Goal: Task Accomplishment & Management: Manage account settings

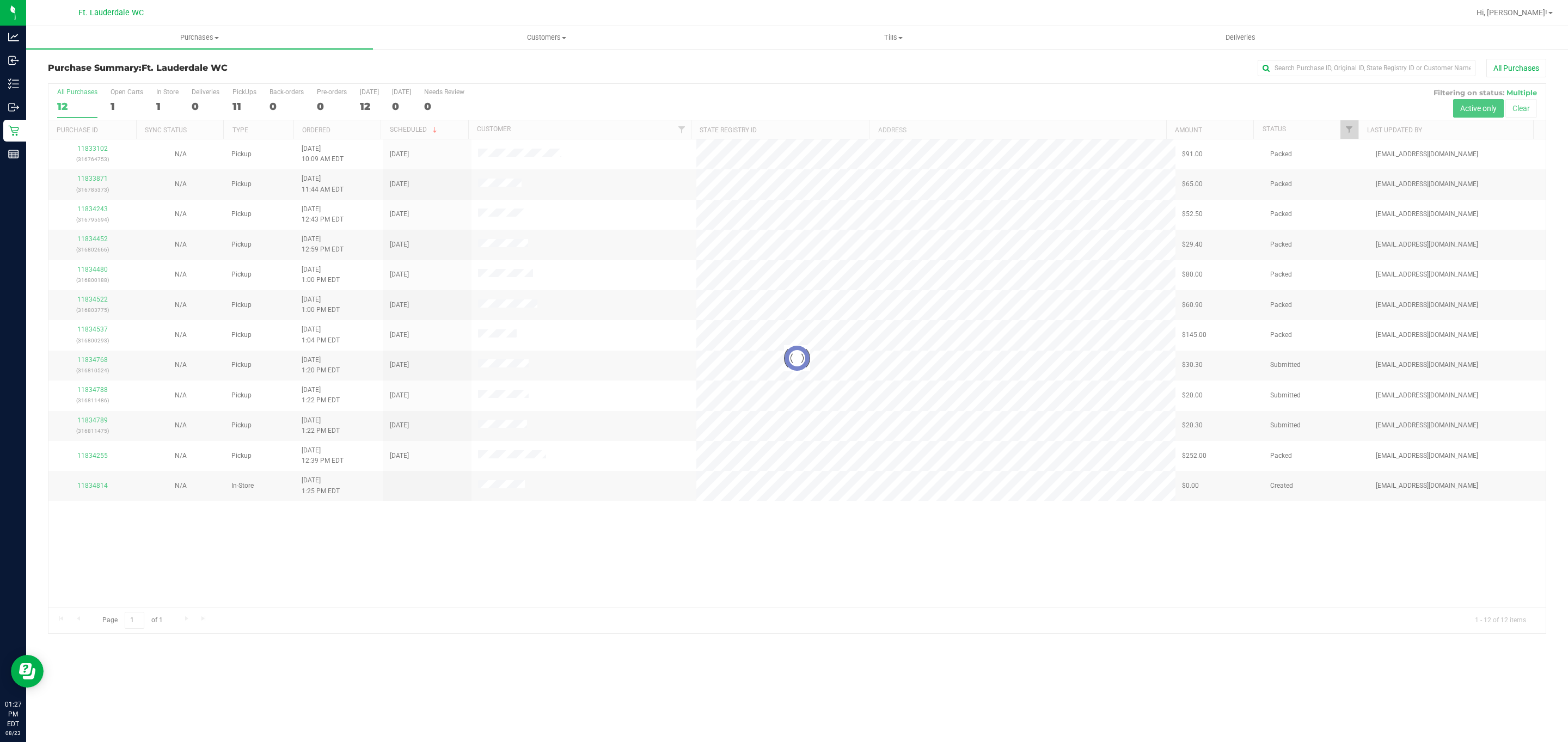
click at [719, 564] on div at bounding box center [797, 359] width 1497 height 549
click at [719, 564] on div "11833102 (316764753) N/A Pickup [DATE] 10:09 AM EDT 8/23/2025 $91.00 Packed [EM…" at bounding box center [797, 373] width 1497 height 467
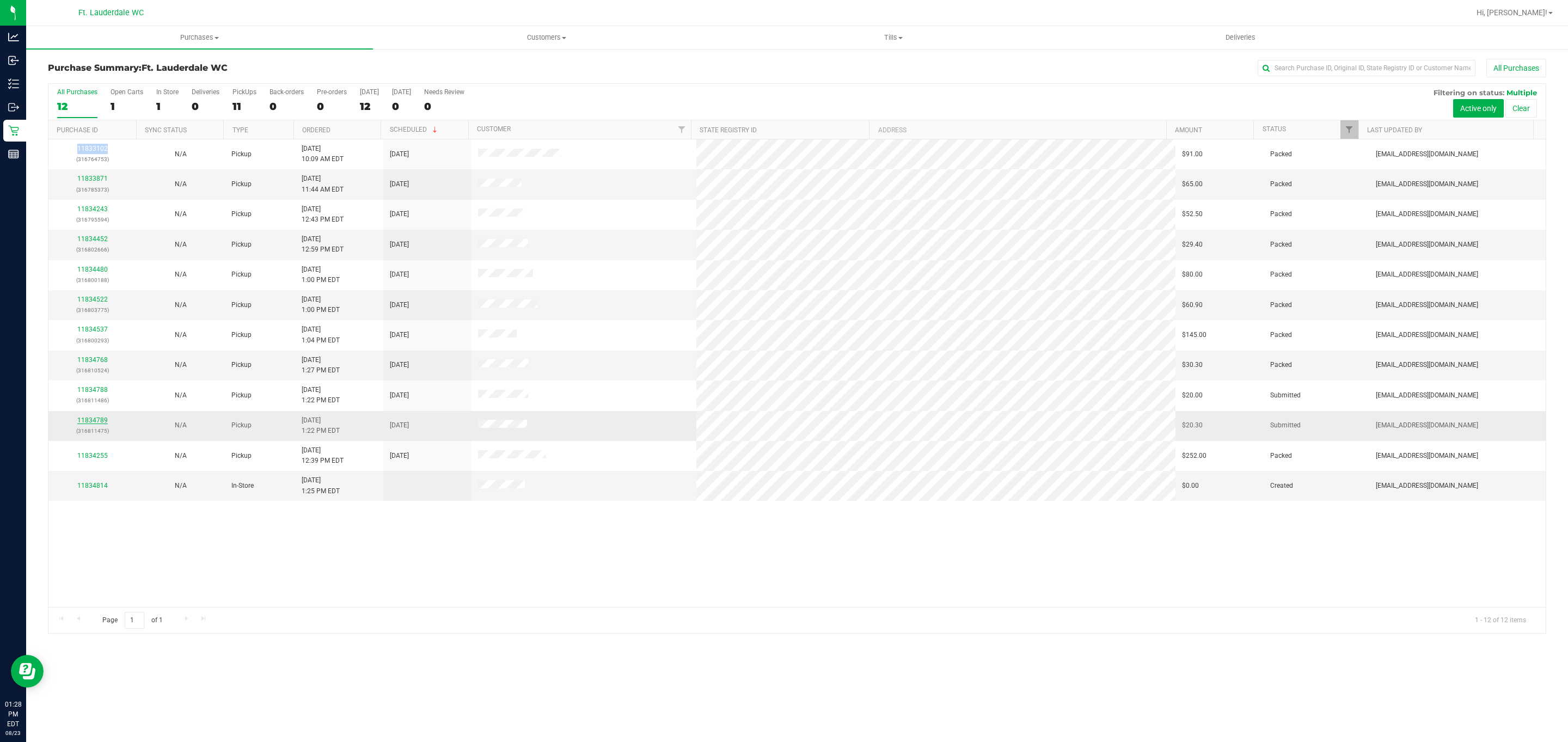
click at [102, 421] on link "11834789" at bounding box center [93, 420] width 30 height 8
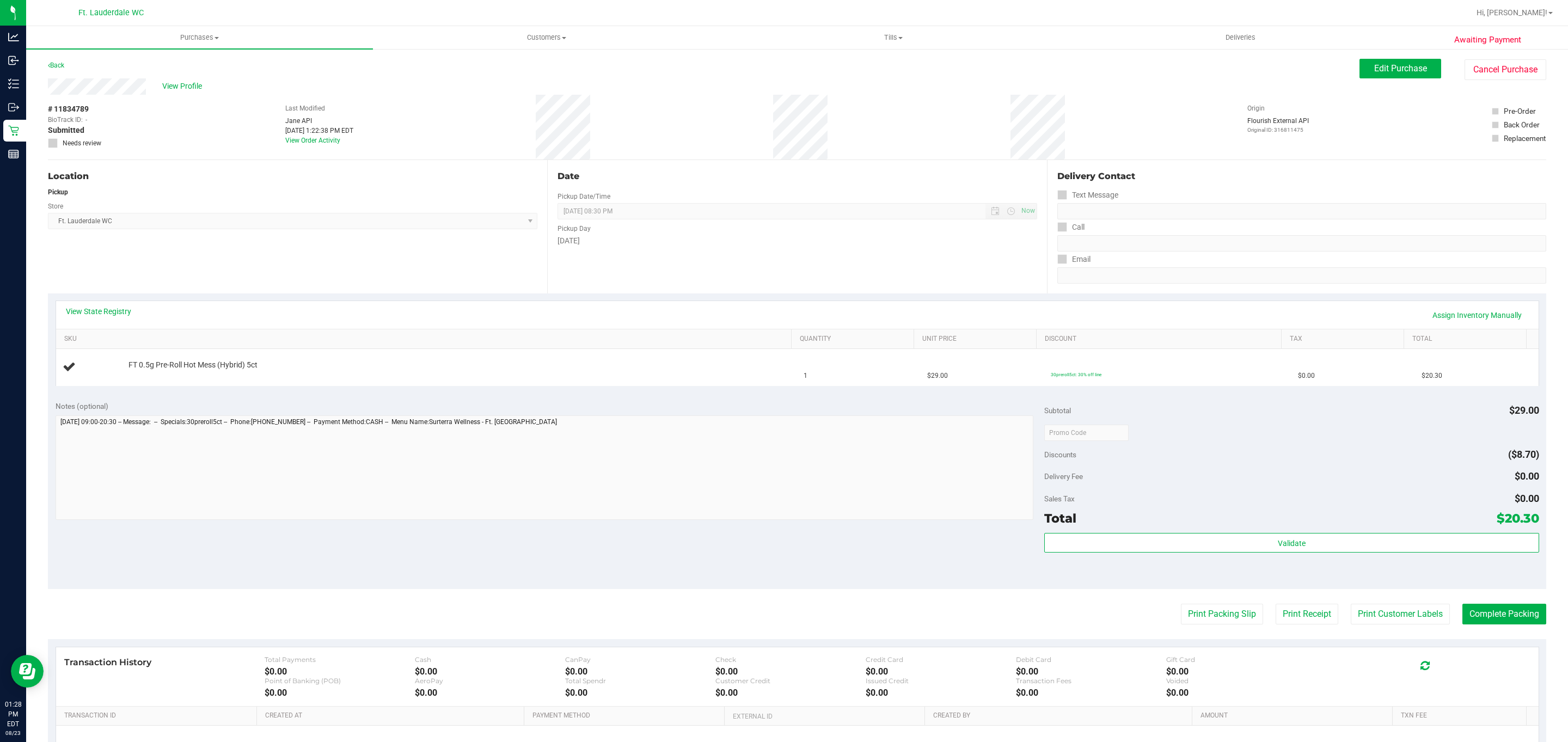
click at [550, 255] on div "Date Pickup Date/Time [DATE] Now [DATE] 08:30 PM Now Pickup Day [DATE]" at bounding box center [797, 226] width 499 height 133
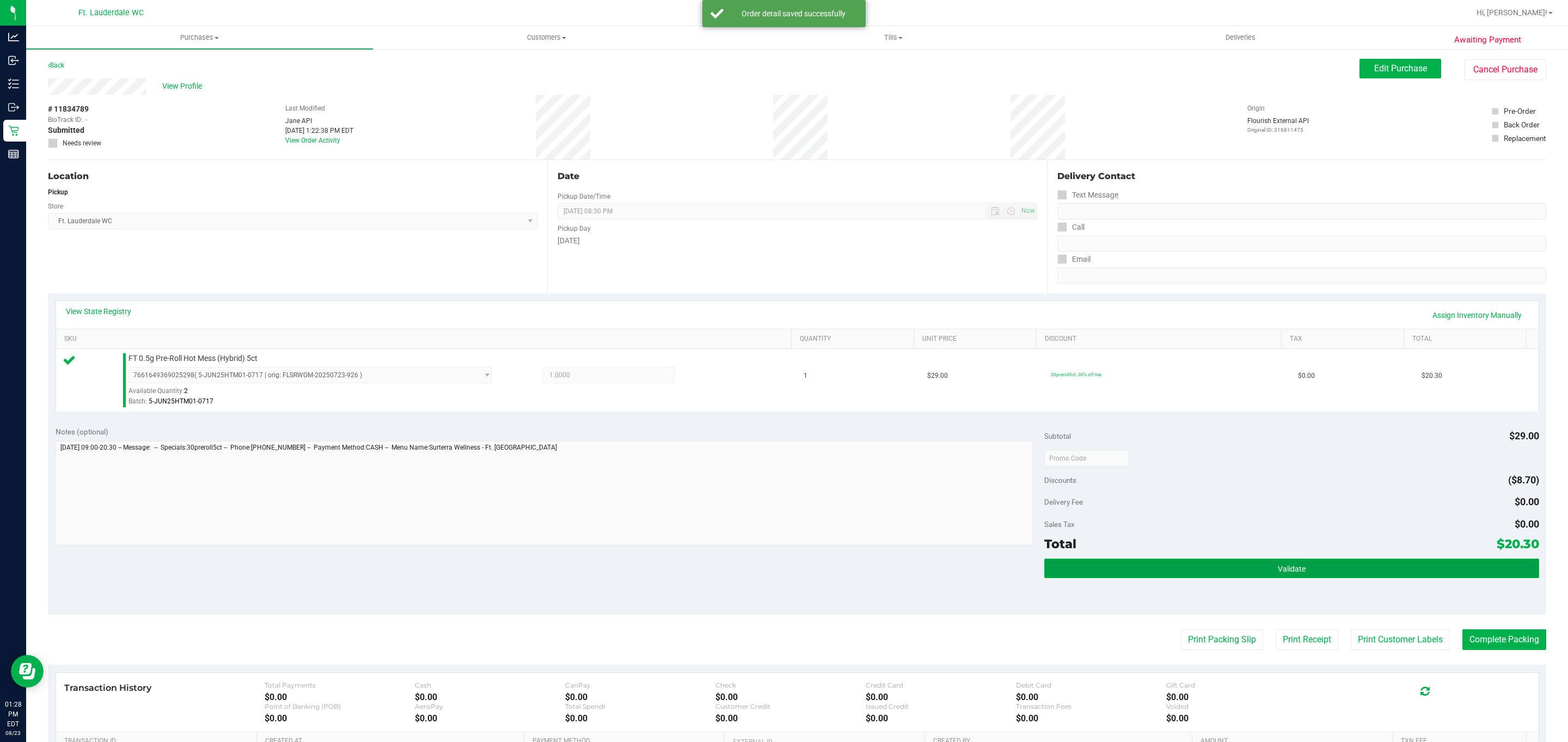
click at [1168, 570] on button "Validate" at bounding box center [1292, 569] width 494 height 19
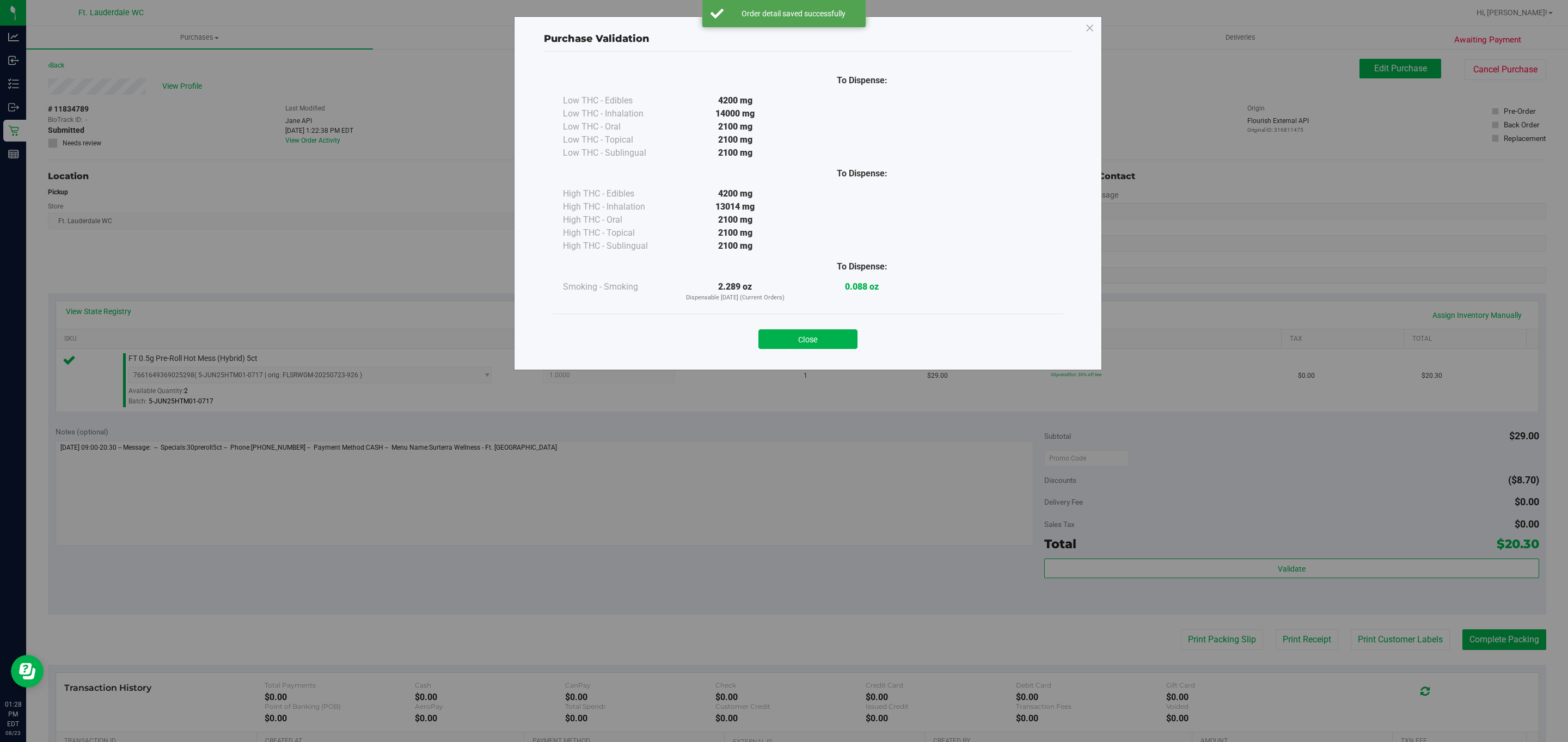
click at [820, 352] on div "Close" at bounding box center [808, 335] width 512 height 44
click at [818, 349] on button "Close" at bounding box center [808, 339] width 99 height 19
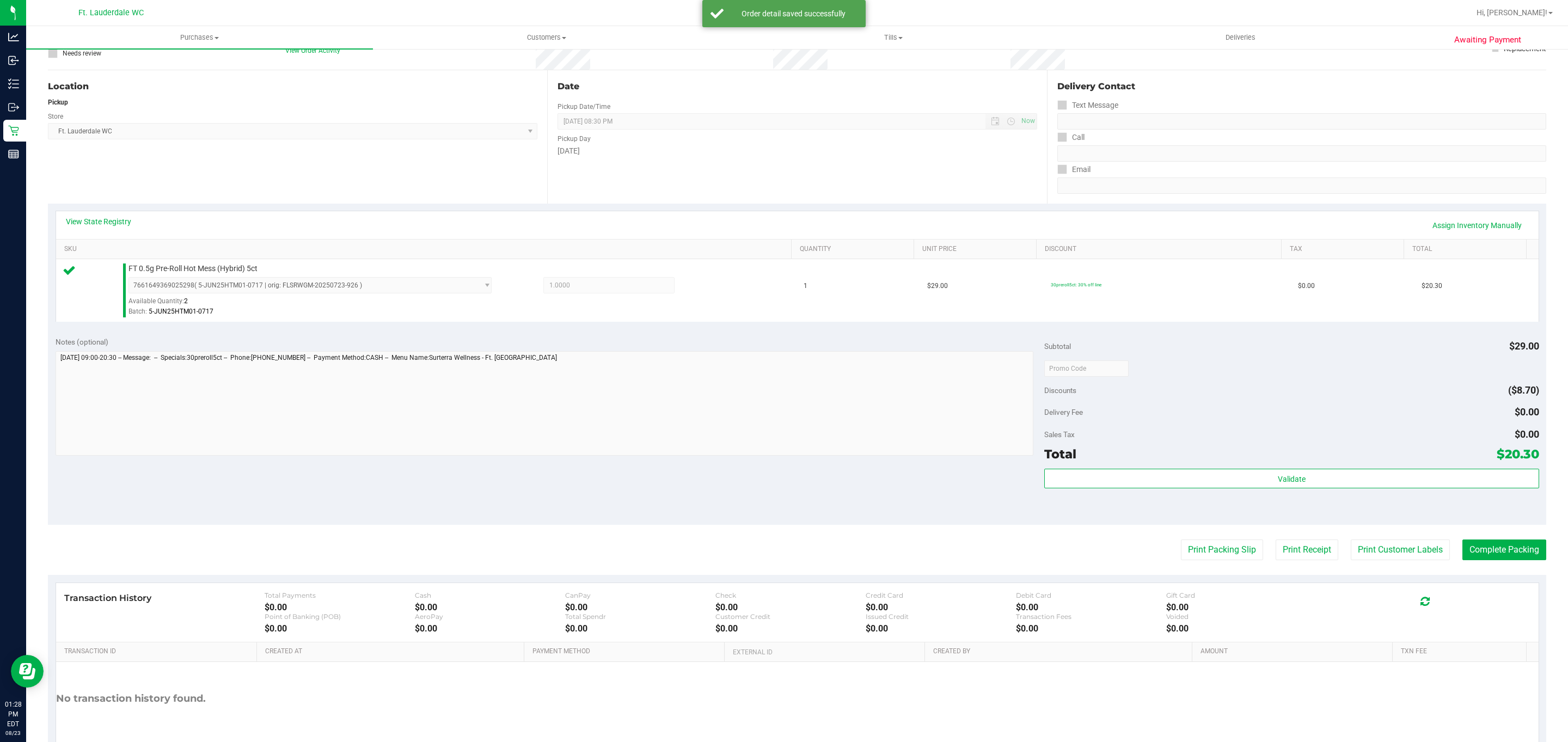
scroll to position [152, 0]
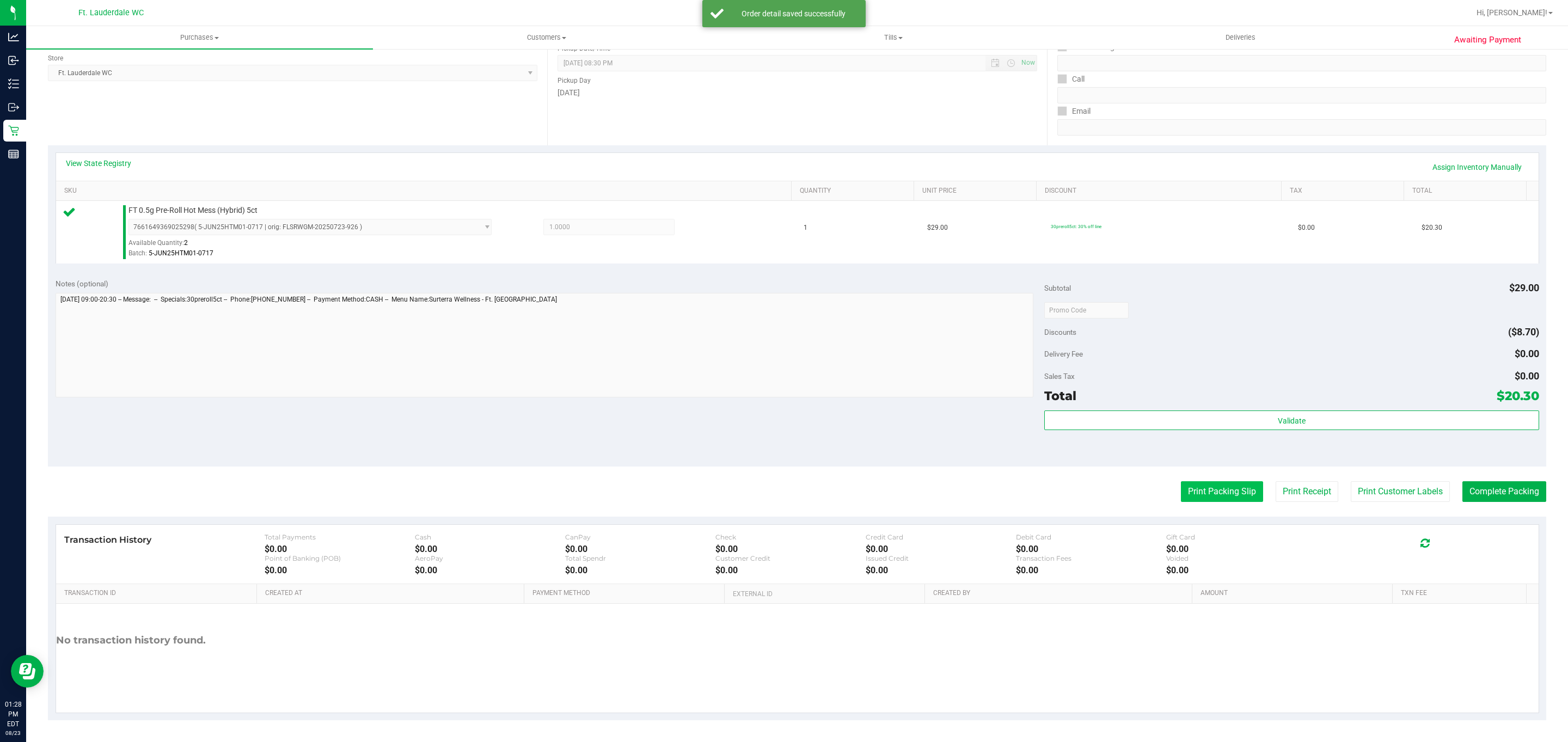
click at [1181, 500] on button "Print Packing Slip" at bounding box center [1222, 492] width 82 height 21
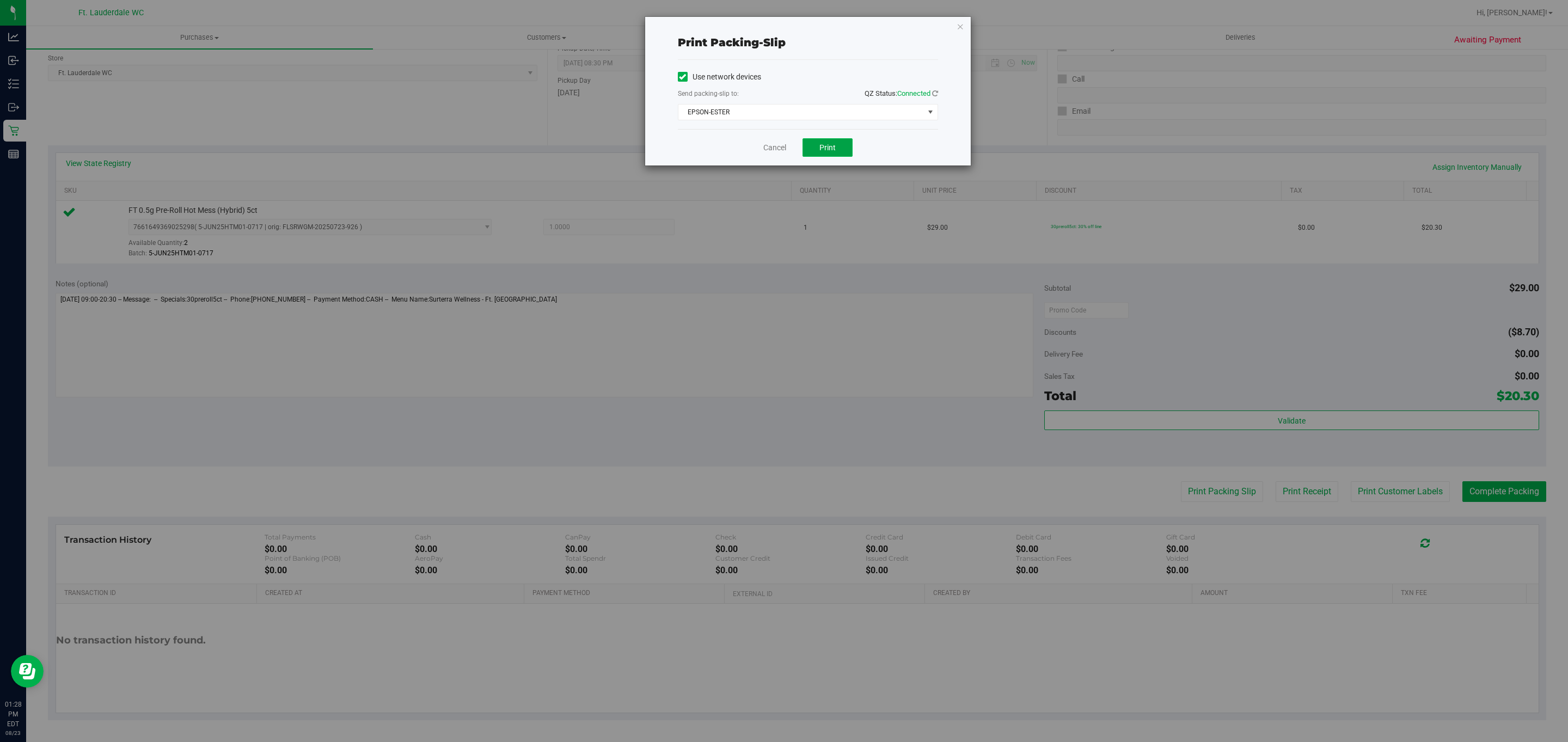
click at [821, 149] on span "Print" at bounding box center [827, 147] width 16 height 9
click at [771, 145] on link "Cancel" at bounding box center [775, 147] width 23 height 12
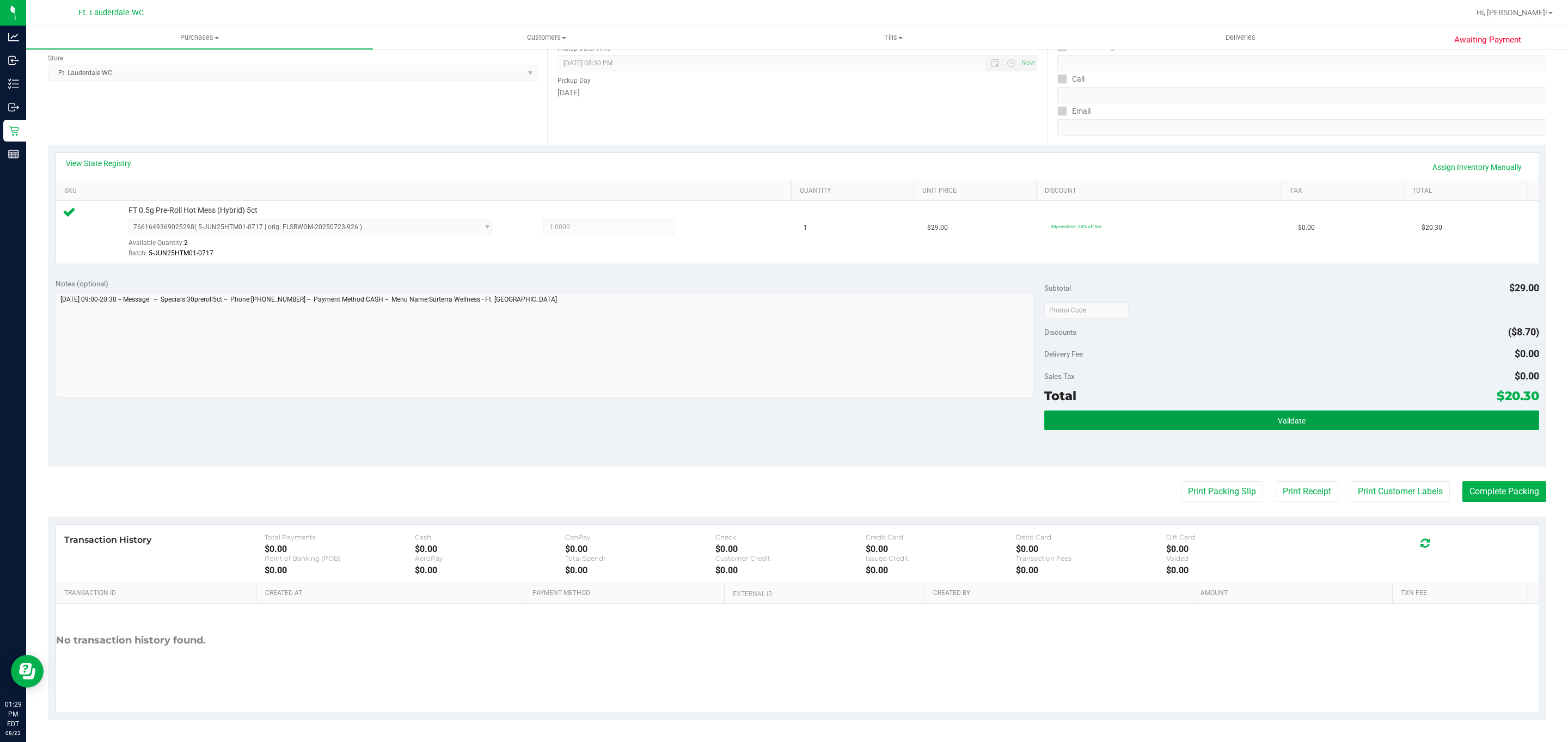
drag, startPoint x: 1132, startPoint y: 411, endPoint x: 1141, endPoint y: 421, distance: 13.5
click at [1132, 411] on button "Validate" at bounding box center [1292, 420] width 494 height 19
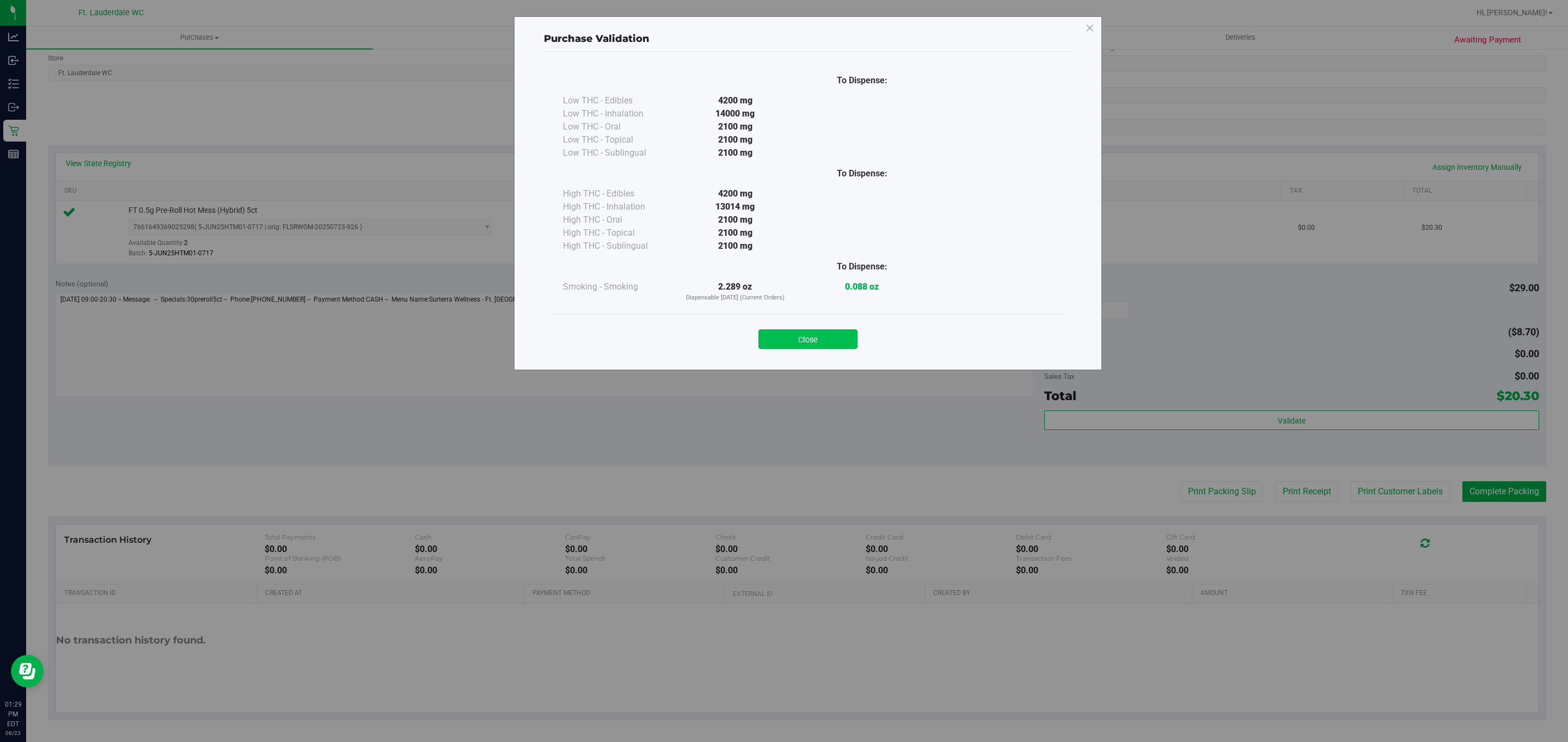
click at [819, 348] on button "Close" at bounding box center [808, 339] width 99 height 19
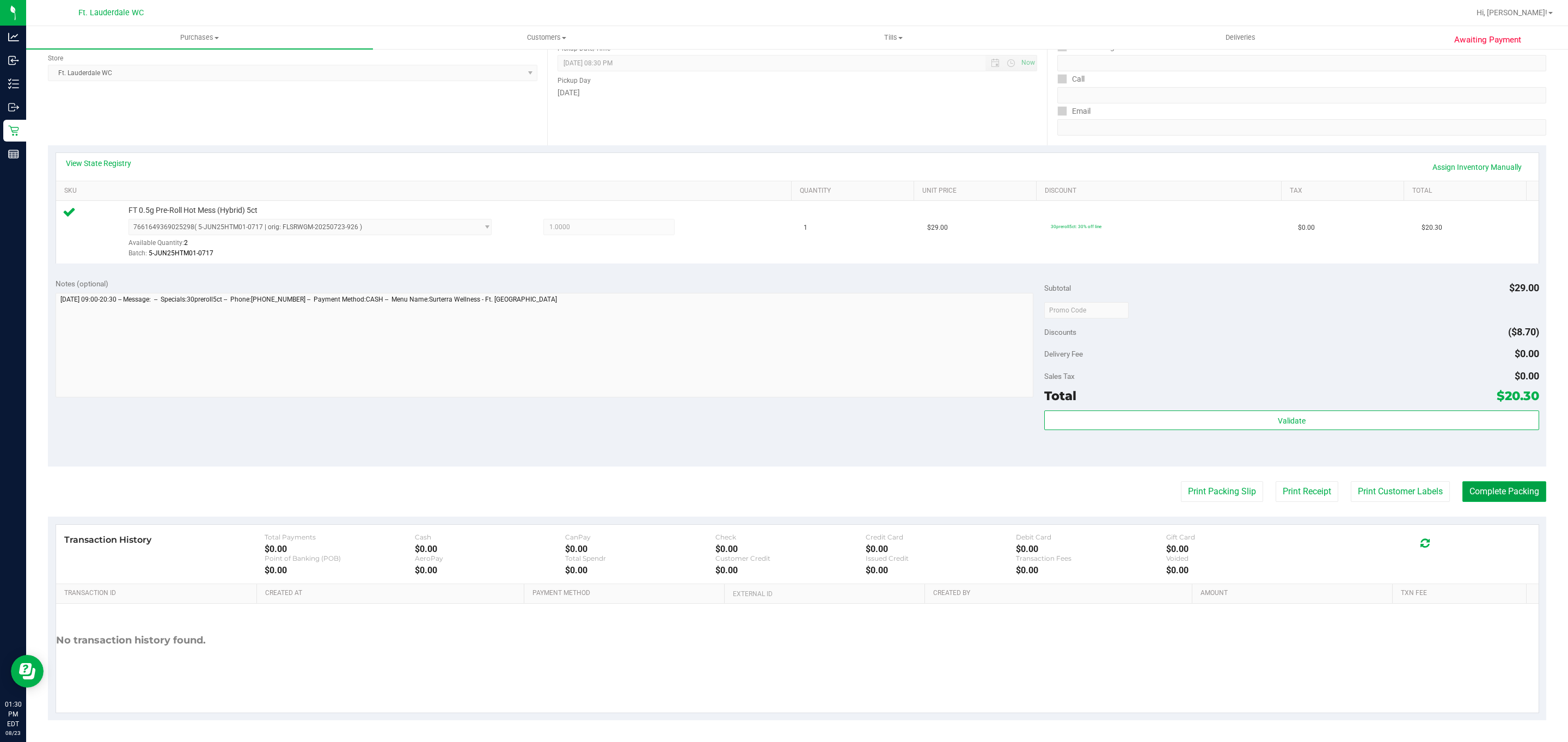
click at [1480, 500] on button "Complete Packing" at bounding box center [1504, 492] width 84 height 21
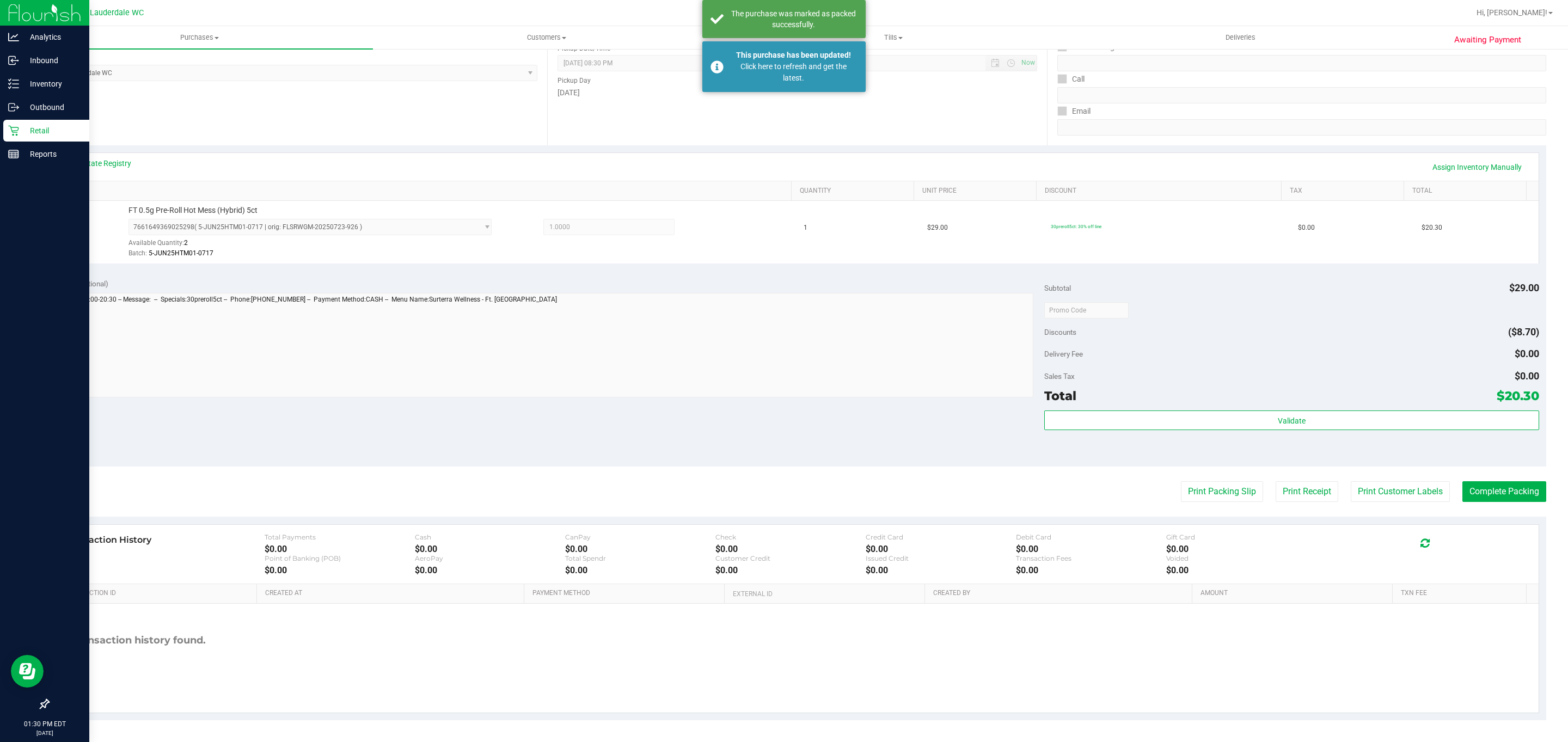
click at [30, 120] on div "Retail" at bounding box center [46, 131] width 86 height 22
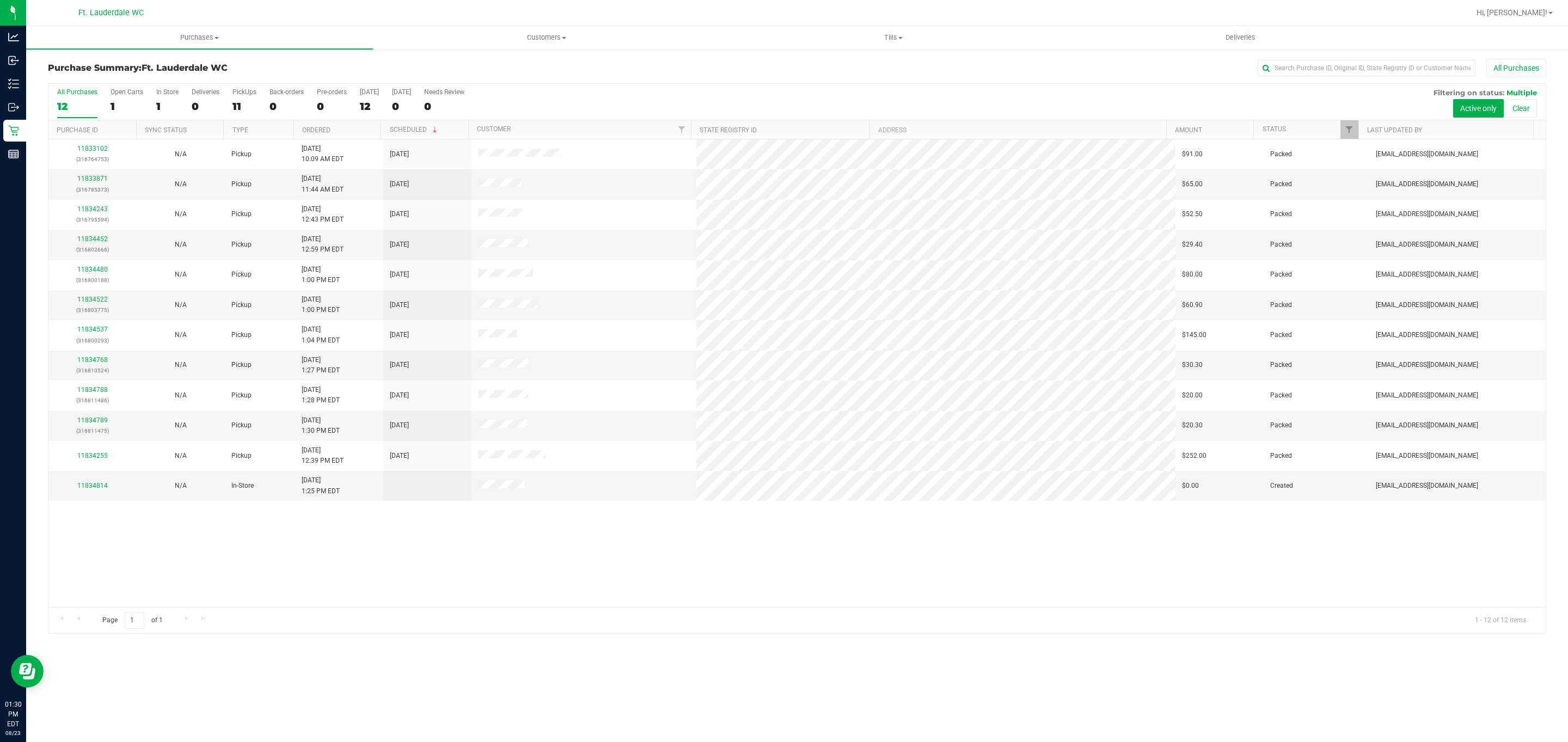
click at [930, 534] on div "11833102 (316764753) N/A Pickup 8/23/2025 10:09 AM EDT 8/23/2025 $91.00 Packed …" at bounding box center [797, 373] width 1497 height 467
